Goal: Information Seeking & Learning: Learn about a topic

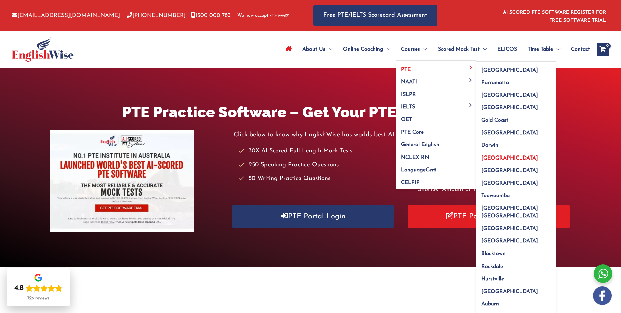
click at [491, 156] on span "[GEOGRAPHIC_DATA]" at bounding box center [509, 157] width 57 height 5
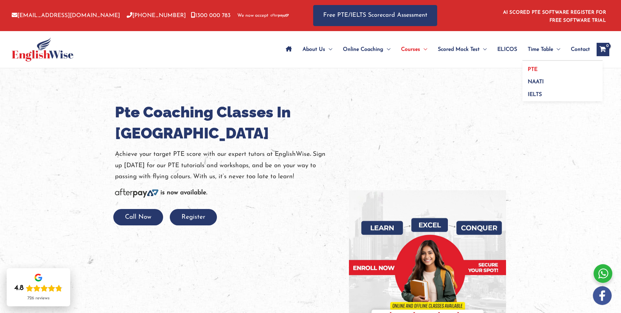
click at [537, 68] on link "PTE" at bounding box center [562, 67] width 80 height 13
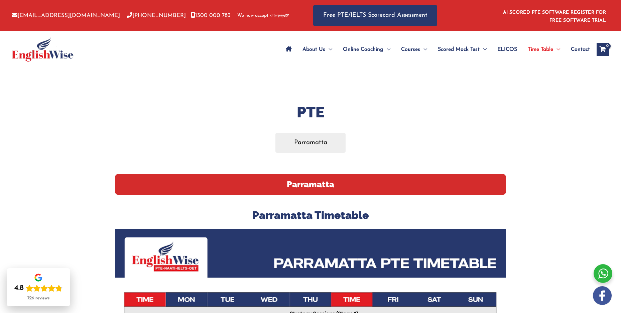
click at [508, 47] on span "ELICOS" at bounding box center [507, 49] width 20 height 23
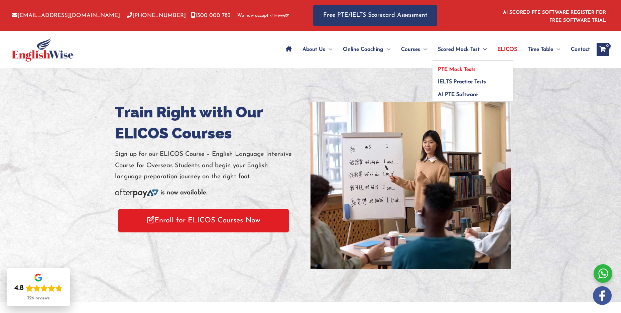
click at [455, 71] on span "PTE Mock Tests" at bounding box center [457, 69] width 38 height 5
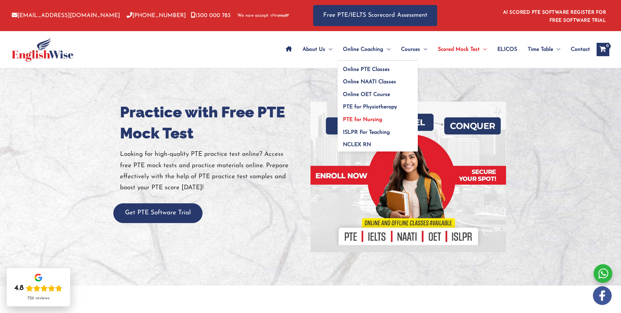
click at [360, 118] on span "PTE for Nursing" at bounding box center [362, 119] width 39 height 5
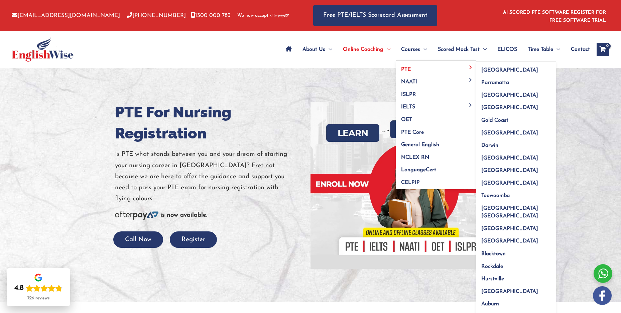
click at [409, 69] on link "PTE" at bounding box center [436, 67] width 80 height 13
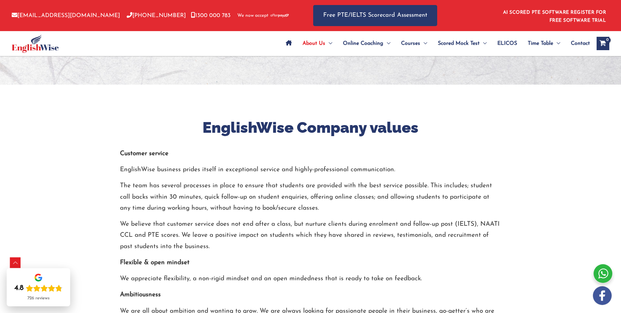
scroll to position [975, 0]
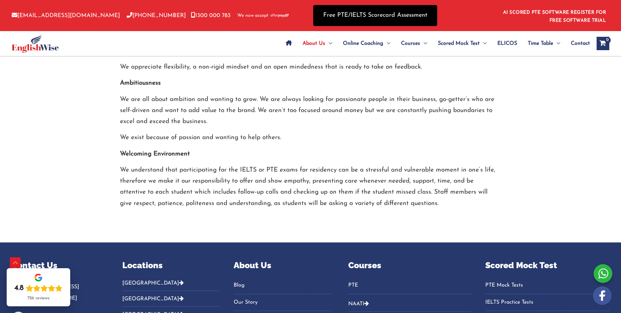
click at [398, 19] on link "Free PTE/IELTS Scorecard Assessment" at bounding box center [375, 15] width 124 height 21
